Goal: Book appointment/travel/reservation

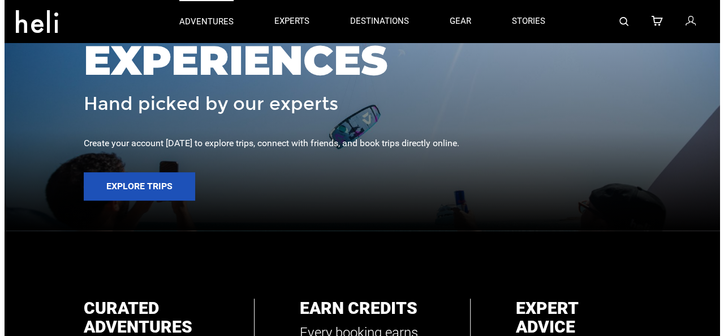
scroll to position [120, 0]
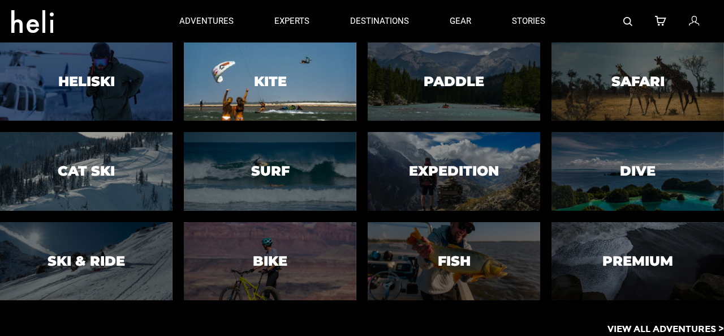
click at [285, 87] on h3 "Kite" at bounding box center [270, 81] width 33 height 15
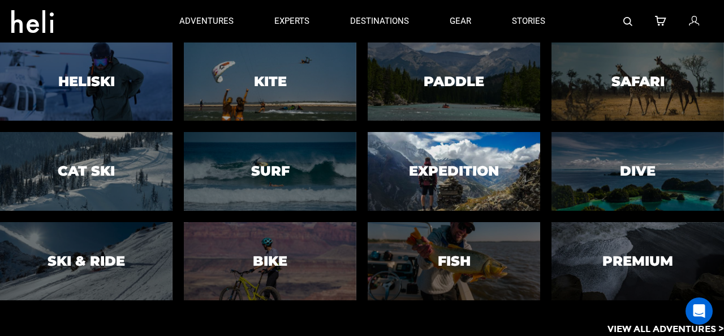
click at [400, 145] on div at bounding box center [454, 171] width 176 height 80
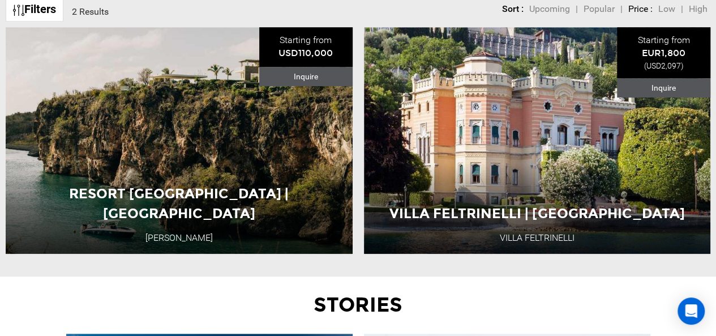
scroll to position [406, 0]
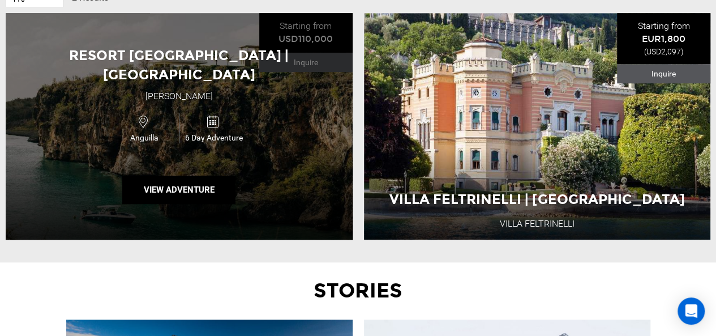
click at [331, 109] on div "Resort [GEOGRAPHIC_DATA] | Anguilla [GEOGRAPHIC_DATA] [GEOGRAPHIC_DATA] [GEOGRA…" at bounding box center [179, 126] width 347 height 226
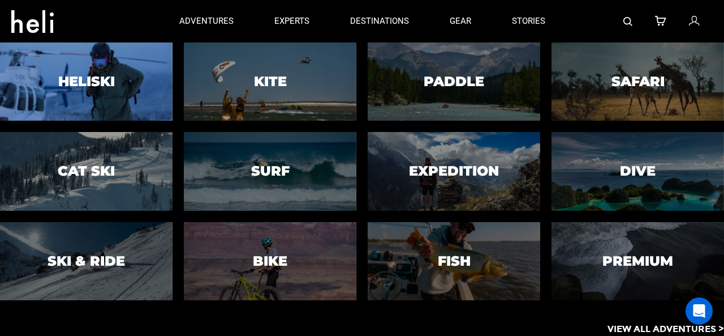
click at [155, 102] on div at bounding box center [86, 82] width 176 height 80
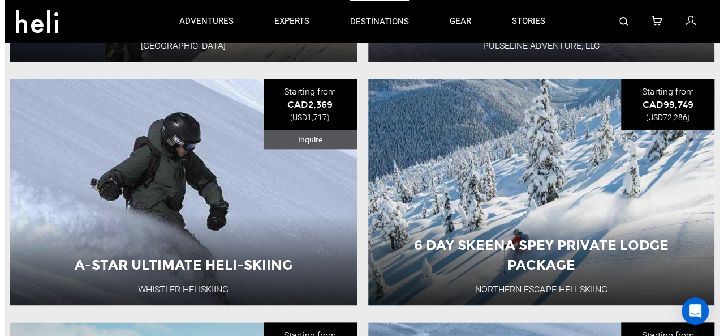
scroll to position [553, 0]
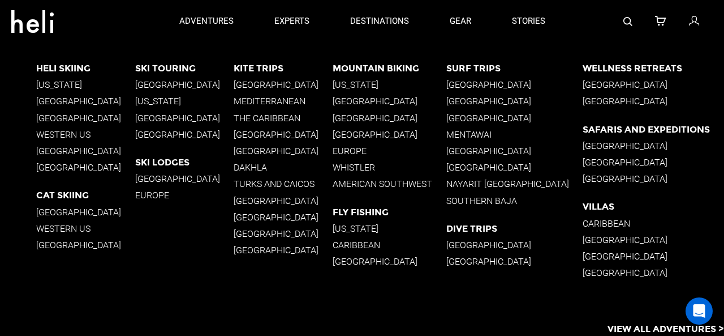
click at [153, 84] on p "[GEOGRAPHIC_DATA]" at bounding box center [184, 84] width 99 height 11
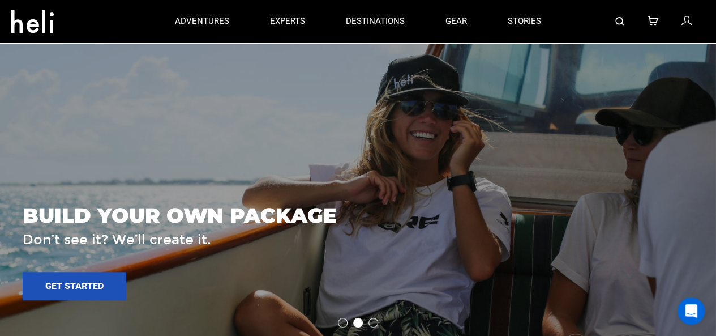
scroll to position [2492, 0]
